Goal: Navigation & Orientation: Find specific page/section

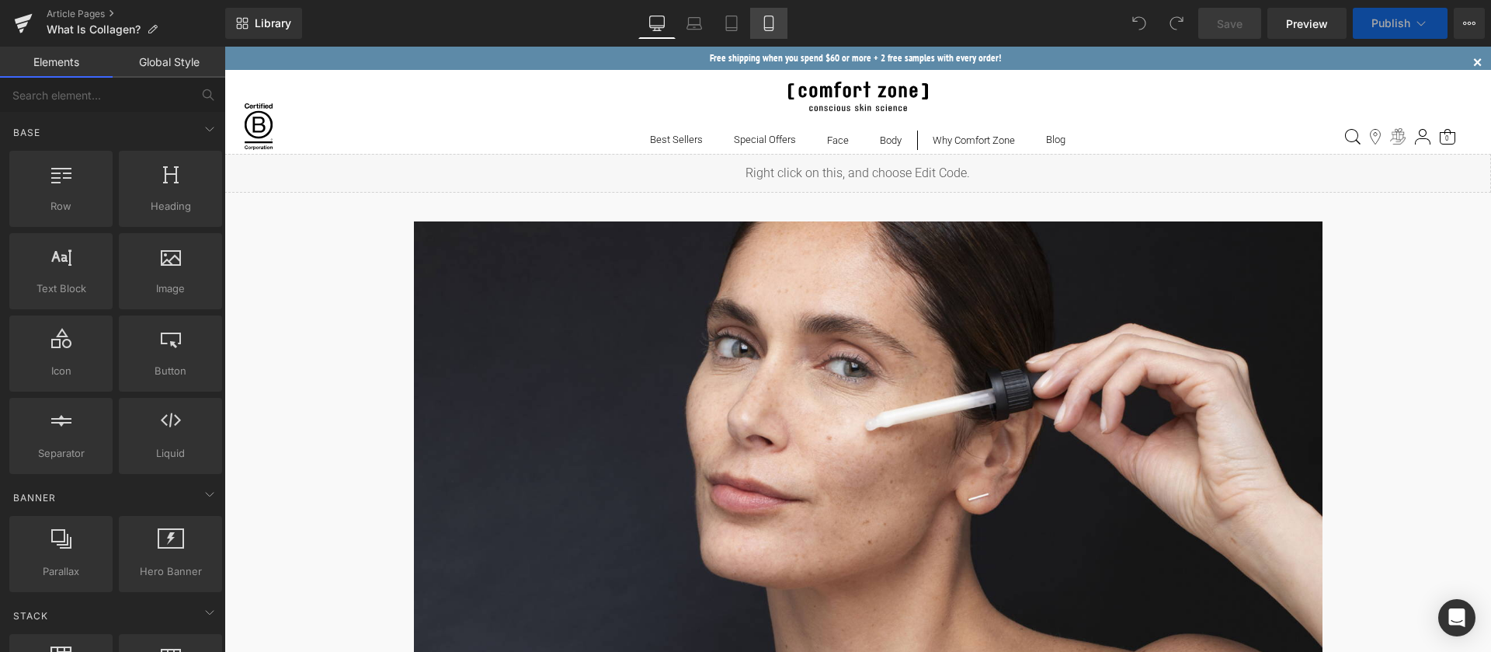
click at [772, 16] on icon at bounding box center [769, 24] width 16 height 16
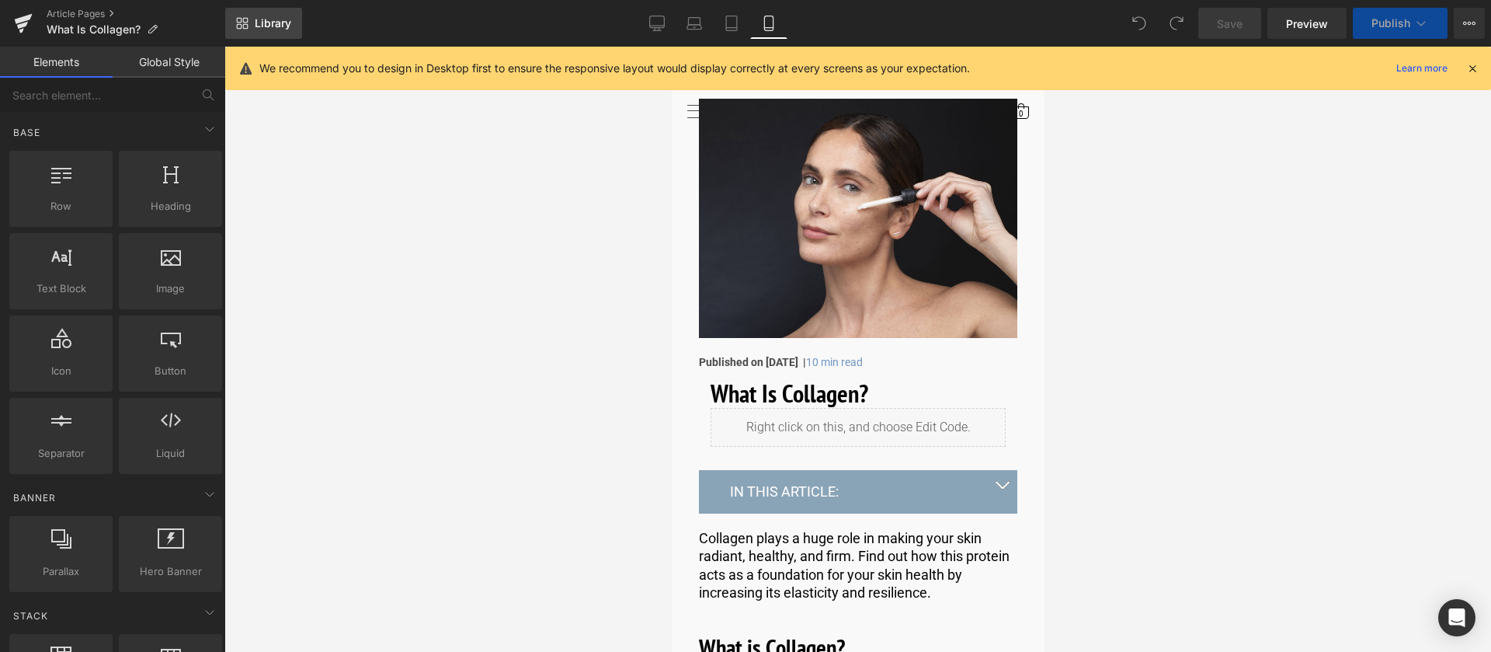
click at [276, 20] on span "Library" at bounding box center [273, 23] width 36 height 14
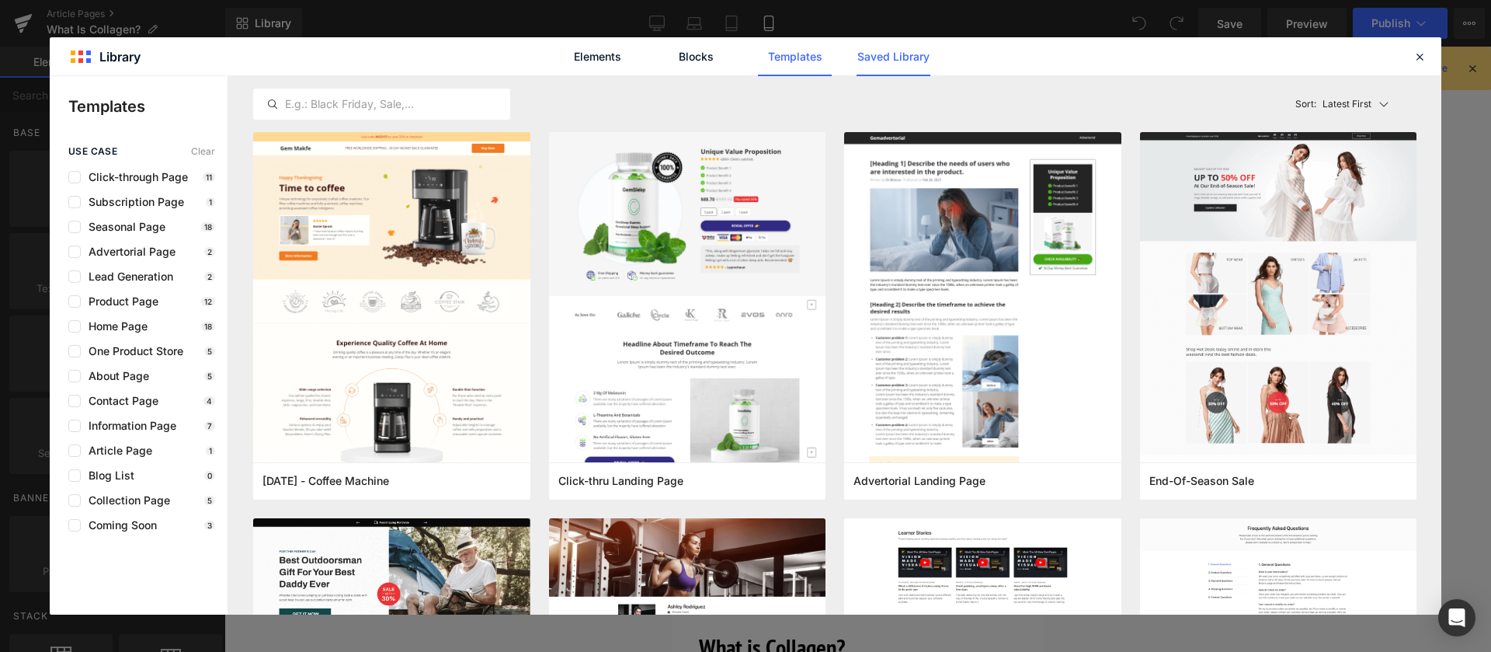
click at [919, 52] on link "Saved Library" at bounding box center [894, 56] width 74 height 39
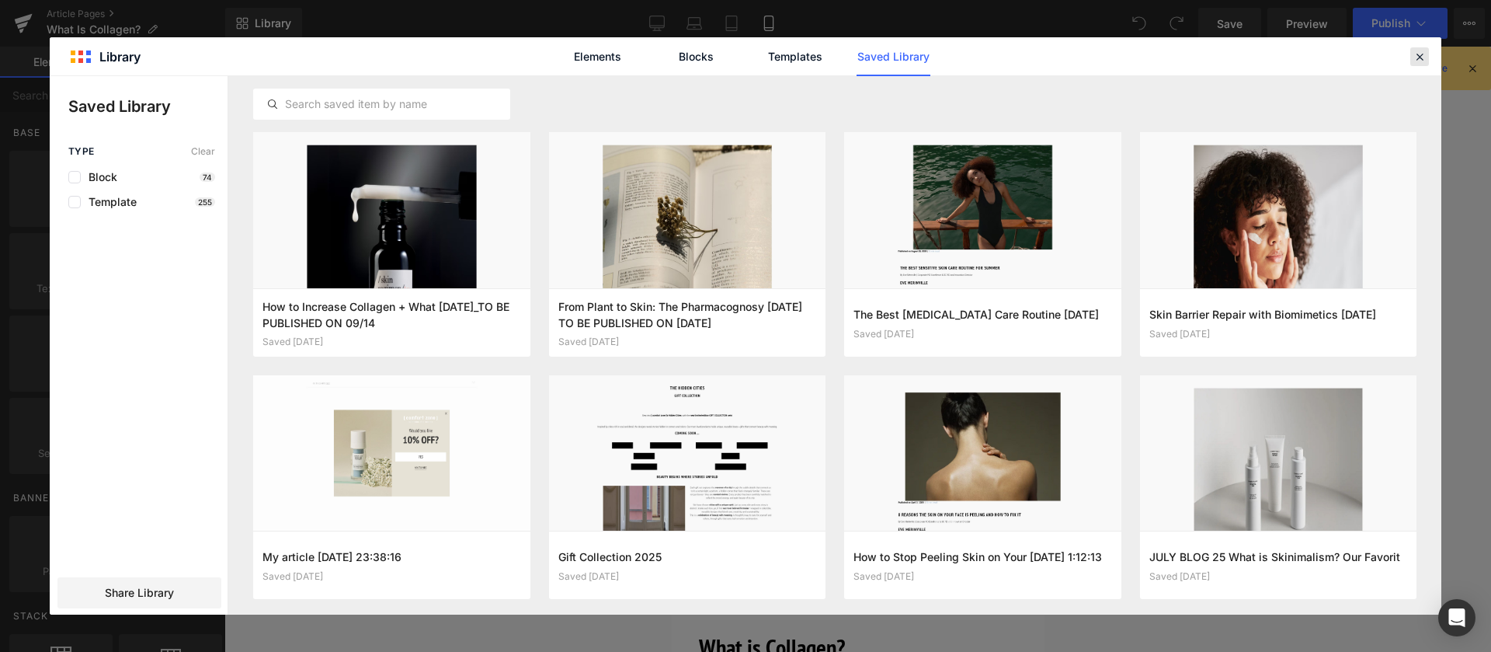
click at [1421, 59] on icon at bounding box center [1420, 57] width 14 height 14
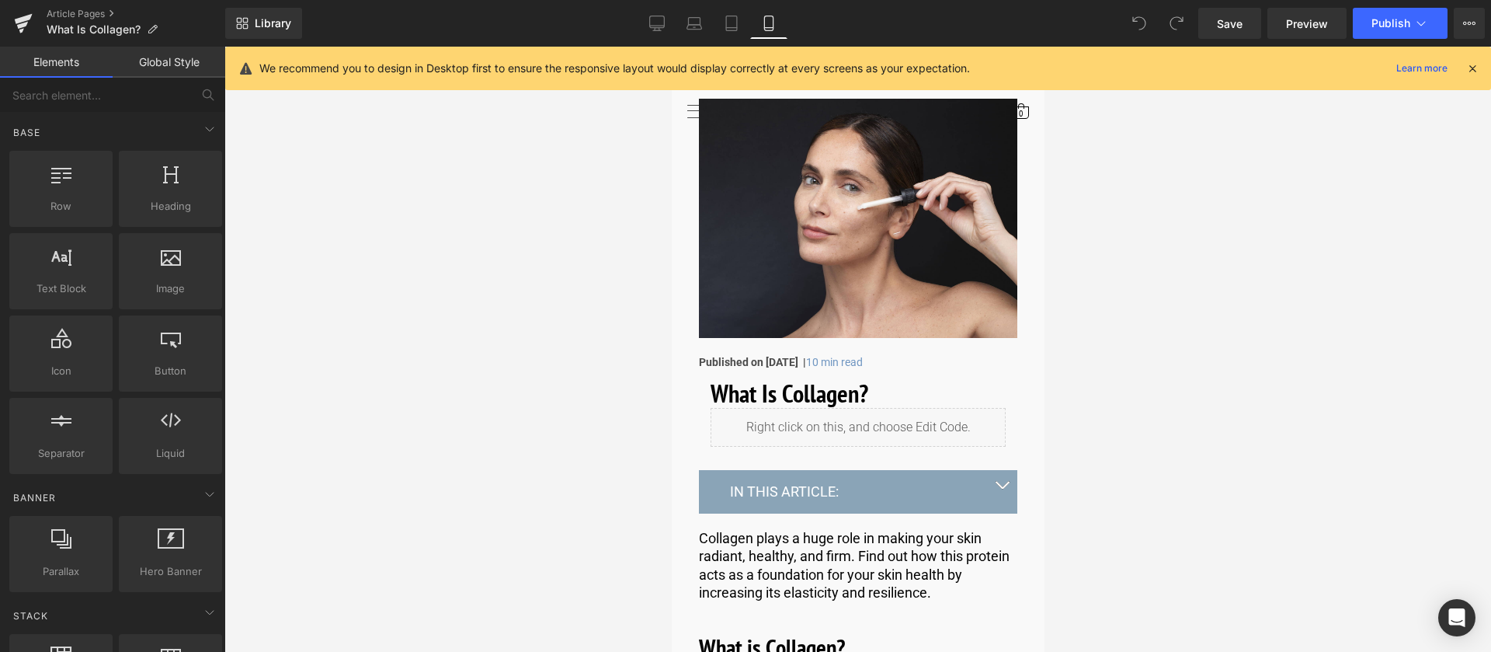
click at [54, 2] on div "Article Pages What Is Collagen?" at bounding box center [112, 23] width 225 height 47
click at [79, 15] on link "Article Pages" at bounding box center [136, 14] width 179 height 12
